Goal: Task Accomplishment & Management: Manage account settings

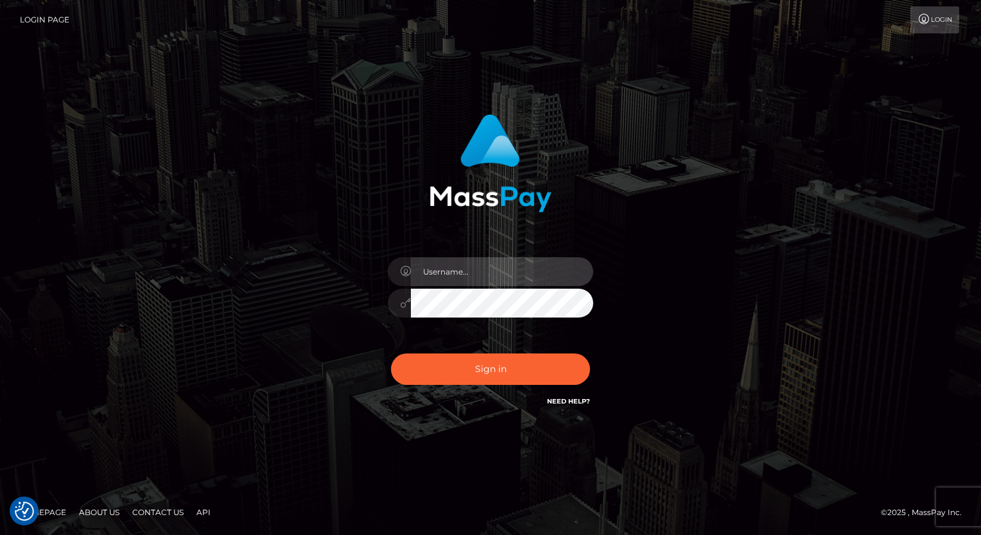
click at [508, 271] on input "text" at bounding box center [502, 271] width 182 height 29
type input "Arlene.luminaryplay"
click at [391, 354] on button "Sign in" at bounding box center [490, 369] width 199 height 31
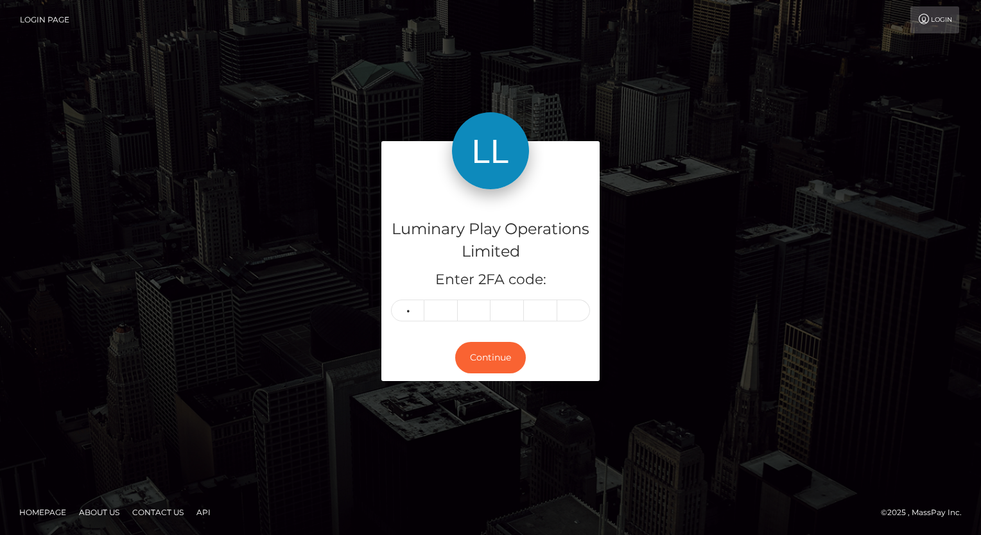
type input "4"
type input "6"
type input "9"
type input "0"
type input "2"
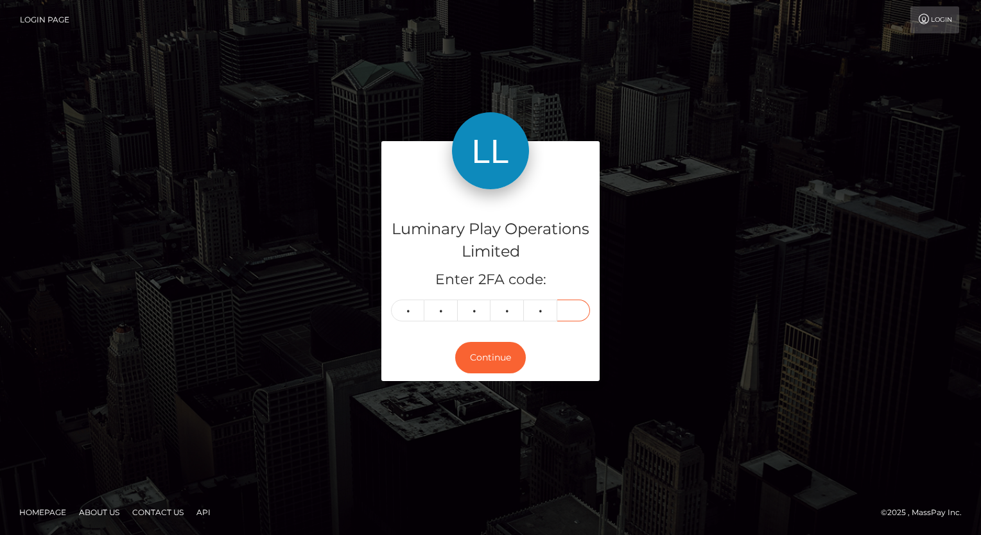
type input "3"
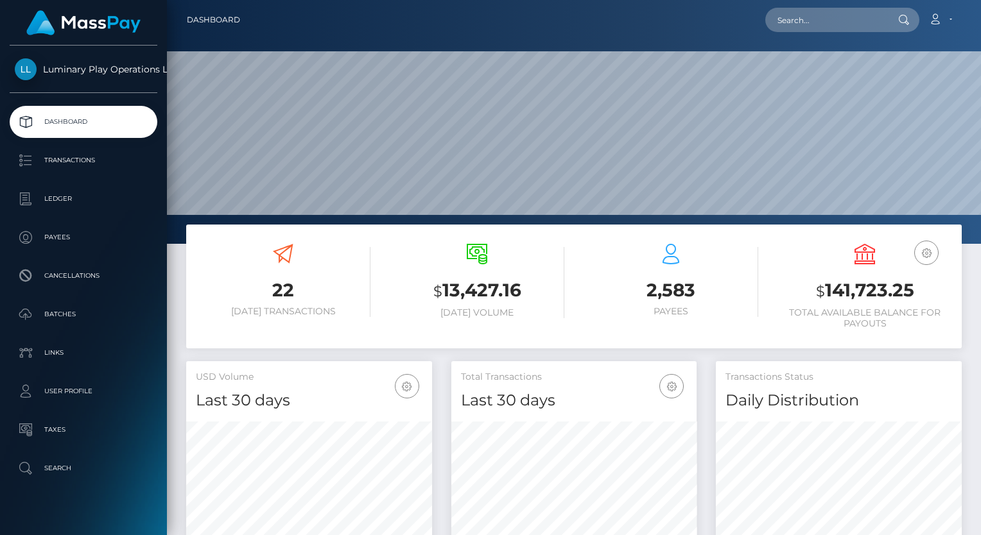
scroll to position [227, 246]
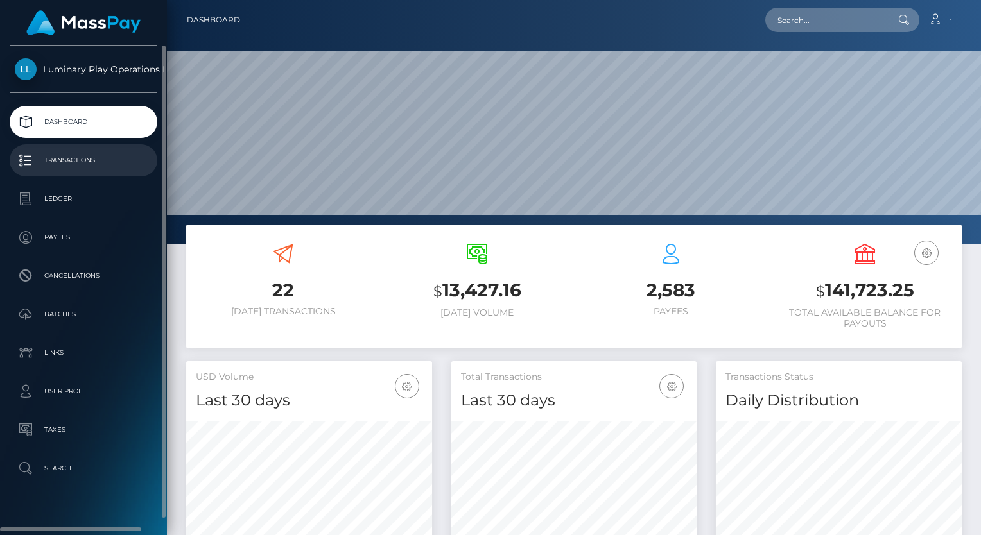
click at [107, 161] on p "Transactions" at bounding box center [83, 160] width 137 height 19
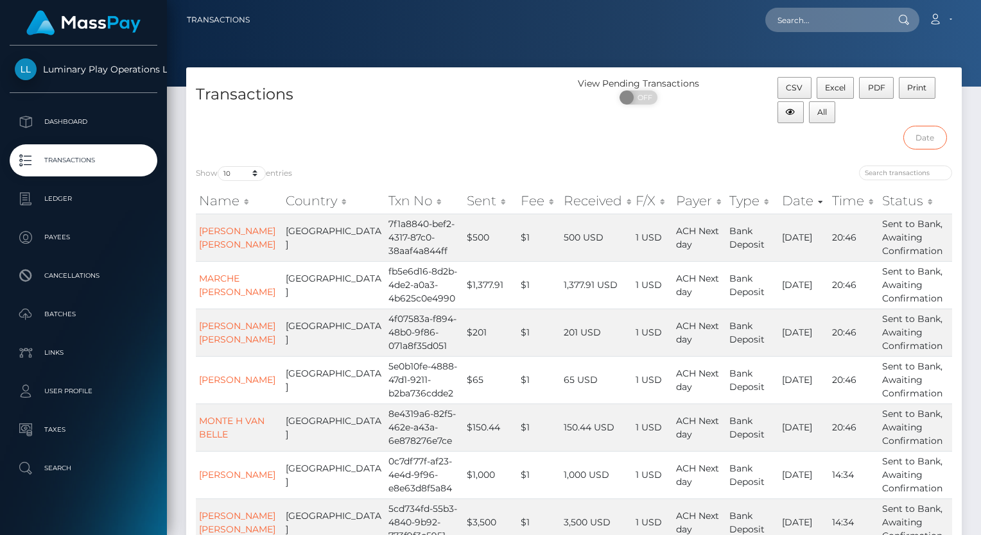
click at [934, 129] on input "text" at bounding box center [925, 138] width 44 height 24
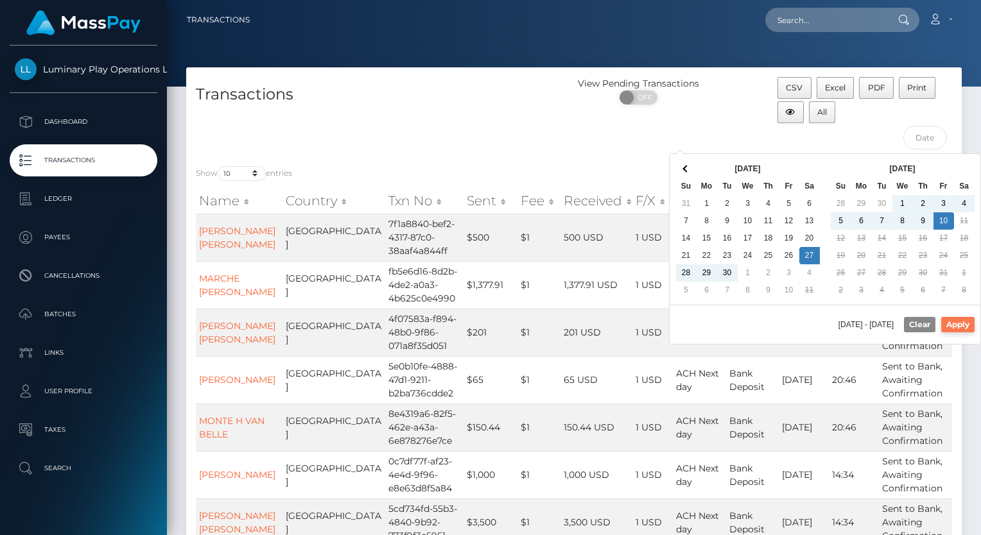
click at [964, 324] on button "Apply" at bounding box center [957, 324] width 33 height 15
type input "09/27/2025 - 10/10/2025"
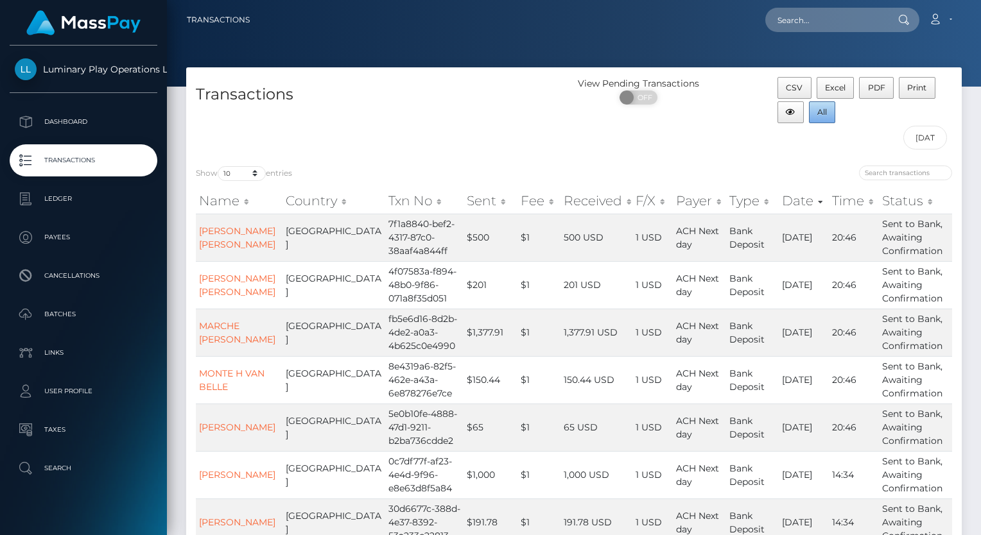
click at [825, 112] on span "All" at bounding box center [822, 112] width 10 height 10
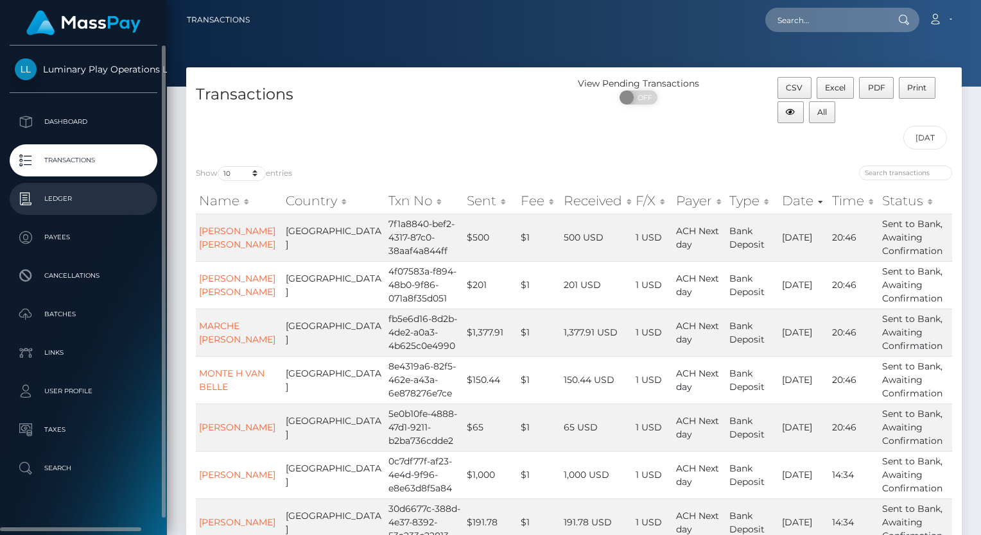
click at [66, 200] on p "Ledger" at bounding box center [83, 198] width 137 height 19
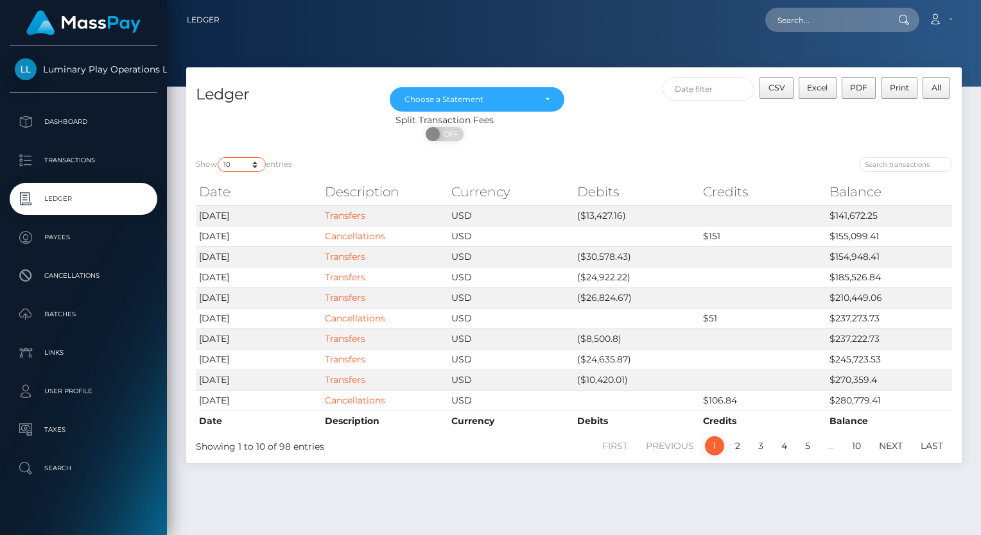
drag, startPoint x: 238, startPoint y: 163, endPoint x: 239, endPoint y: 171, distance: 7.8
click at [238, 163] on select "10 25 50 100 250" at bounding box center [242, 164] width 48 height 15
select select "50"
click at [219, 158] on select "10 25 50 100 250" at bounding box center [242, 164] width 48 height 15
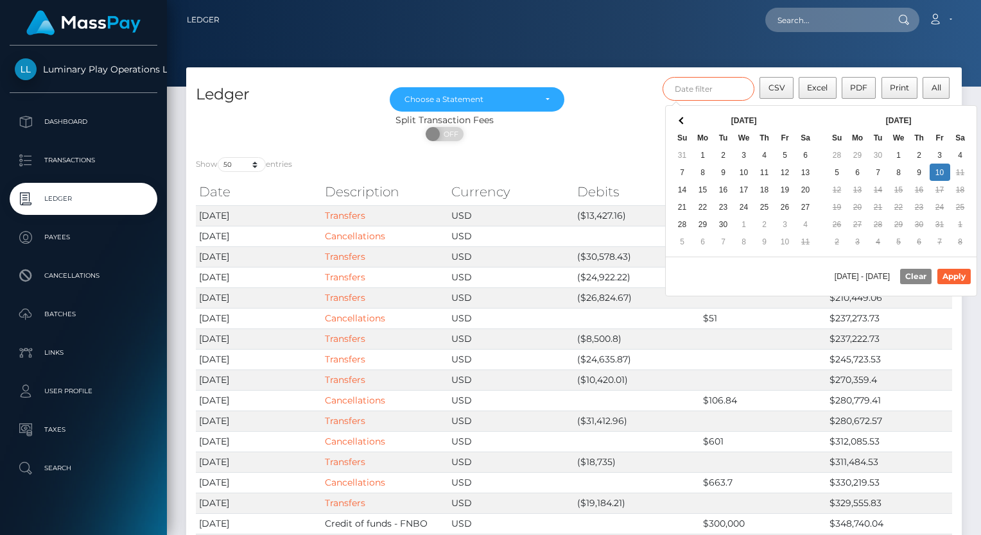
click at [728, 90] on input "text" at bounding box center [709, 89] width 92 height 24
click at [958, 275] on button "Apply" at bounding box center [953, 276] width 33 height 15
type input "10/01/2025 - 10/10/2025"
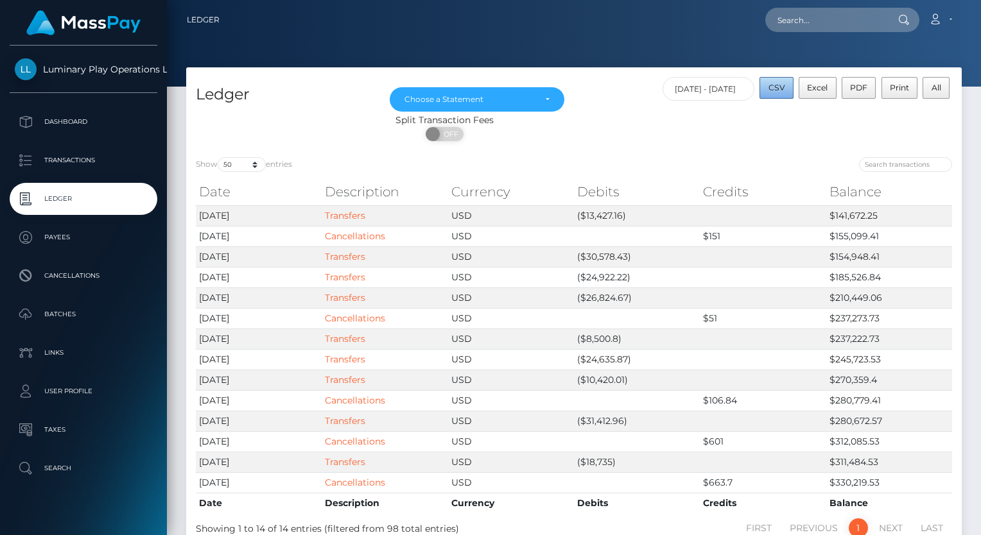
click at [781, 88] on span "CSV" at bounding box center [776, 88] width 17 height 10
click at [547, 99] on div "Choose a Statement" at bounding box center [476, 99] width 145 height 10
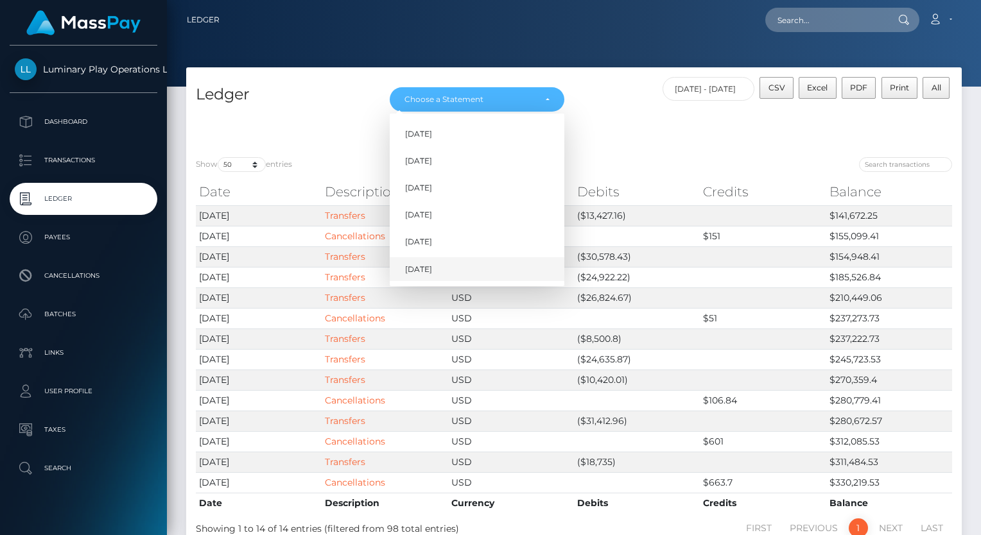
click at [444, 266] on link "Oct 2025" at bounding box center [477, 269] width 175 height 24
select select "Oct 2025"
